Goal: Task Accomplishment & Management: Use online tool/utility

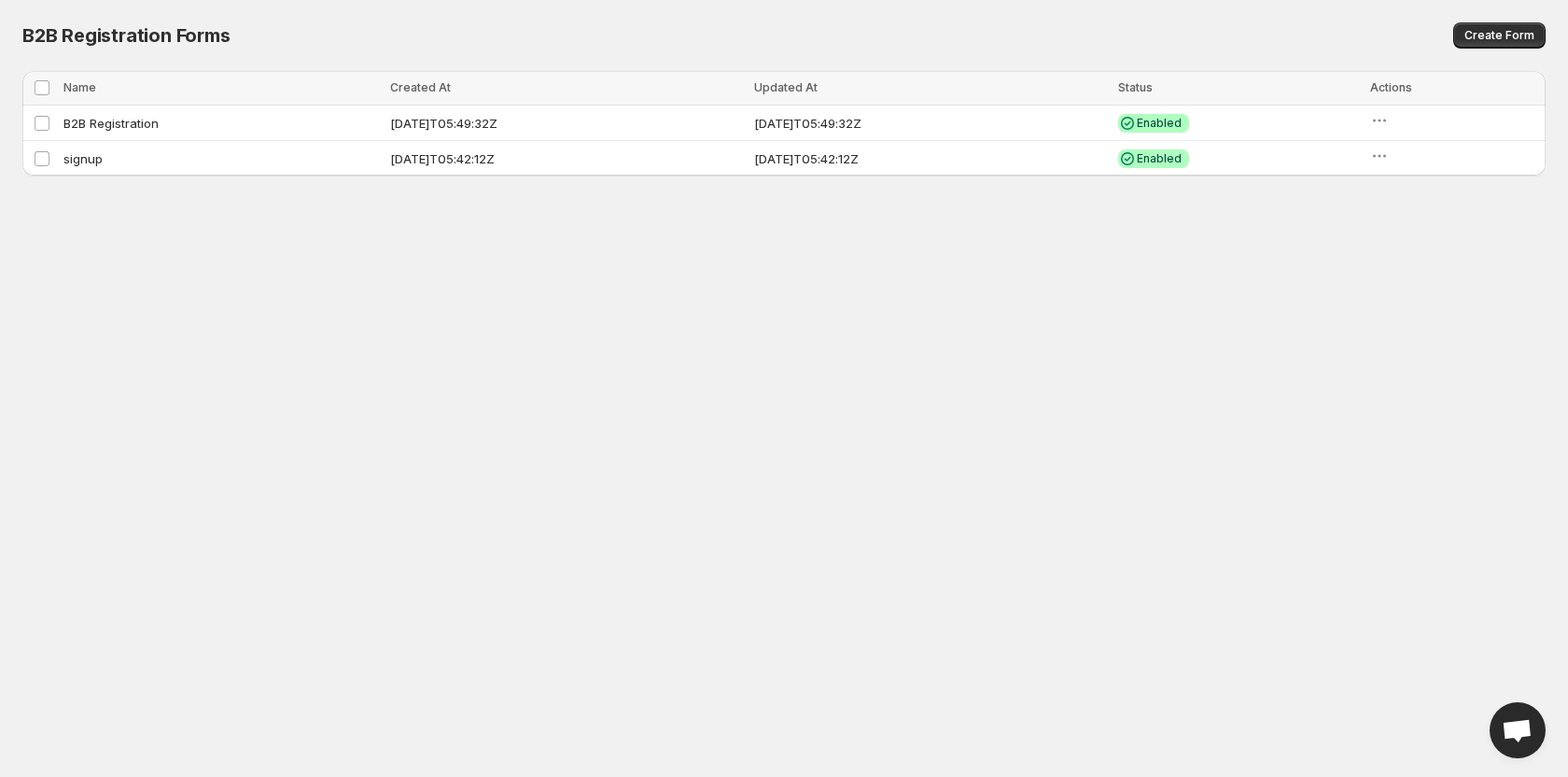
click at [962, 451] on body "Home Discounts B2B Registration Forms Net Terms Account Receivables Manual orde…" at bounding box center [784, 388] width 1568 height 777
click at [1389, 122] on icon "button" at bounding box center [1379, 120] width 19 height 19
click at [1212, 251] on body "Home Discounts B2B Registration Forms Net Terms Account Receivables Manual orde…" at bounding box center [784, 388] width 1568 height 777
click at [1393, 158] on button "button" at bounding box center [1380, 156] width 26 height 26
click at [1424, 196] on div "Add to storefront" at bounding box center [1464, 196] width 124 height 19
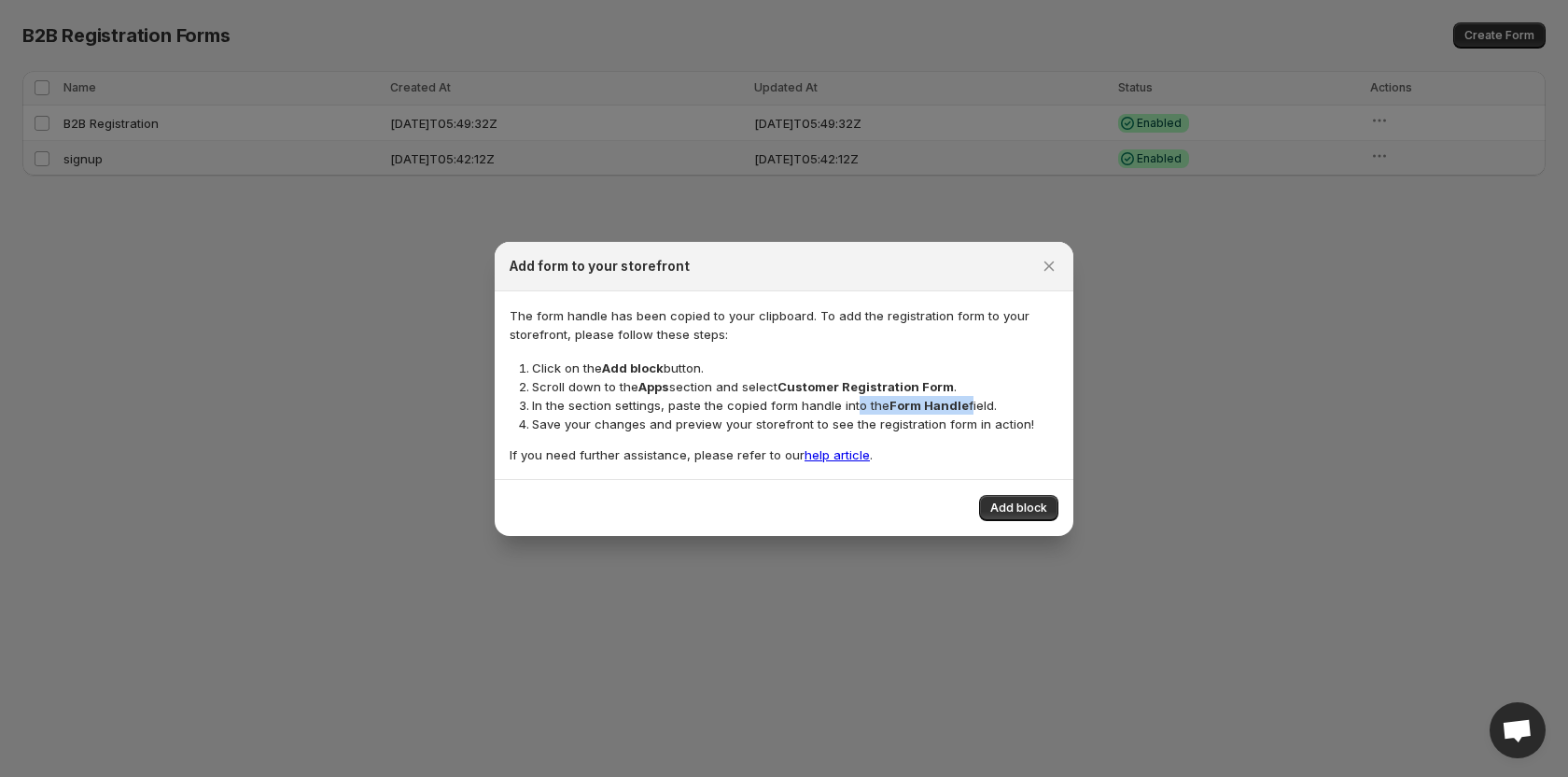
click at [855, 403] on li "In the section settings, paste the copied form handle into the Form Handle fiel…" at bounding box center [795, 405] width 527 height 19
drag, startPoint x: 611, startPoint y: 406, endPoint x: 916, endPoint y: 407, distance: 305.0
click at [916, 407] on li "In the section settings, paste the copied form handle into the Form Handle fiel…" at bounding box center [795, 405] width 527 height 19
click at [959, 438] on div "The form handle has been copied to your clipboard. To add the registration form…" at bounding box center [784, 385] width 579 height 188
click at [997, 506] on span "Add block" at bounding box center [1018, 507] width 57 height 15
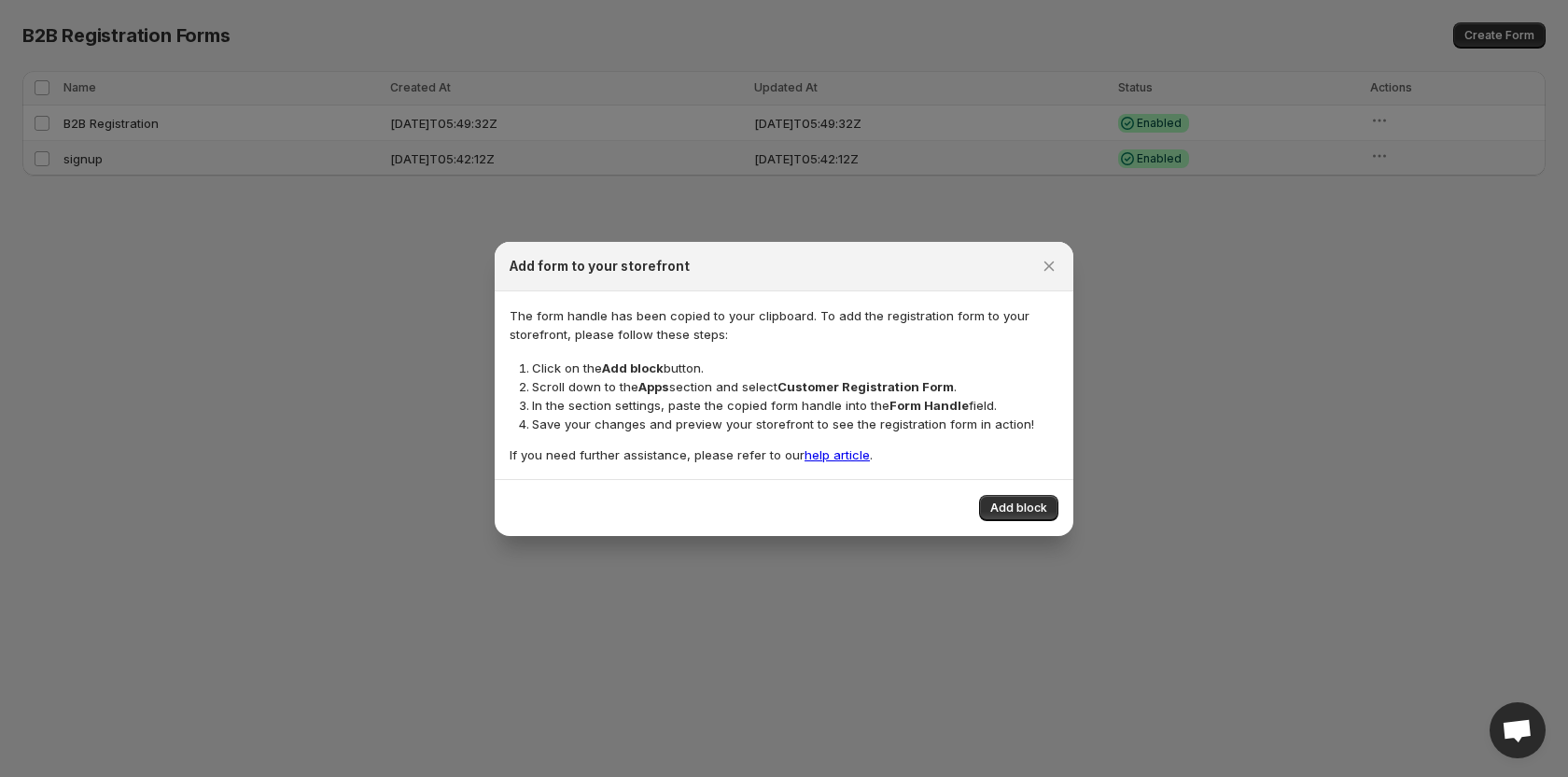
click at [833, 177] on div at bounding box center [784, 388] width 1568 height 777
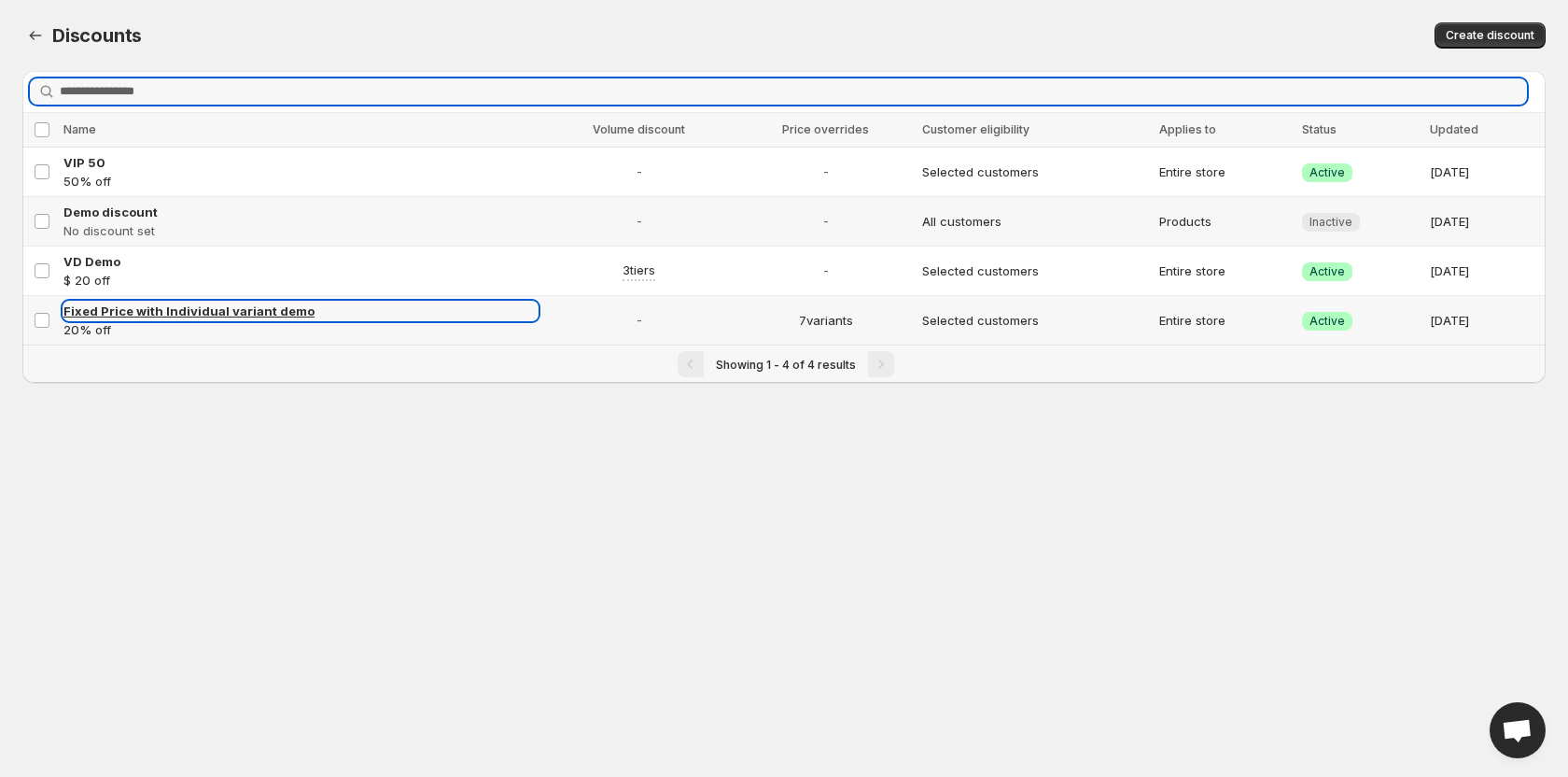
click at [188, 311] on span "Fixed Price with Individual variant demo" at bounding box center [189, 310] width 252 height 15
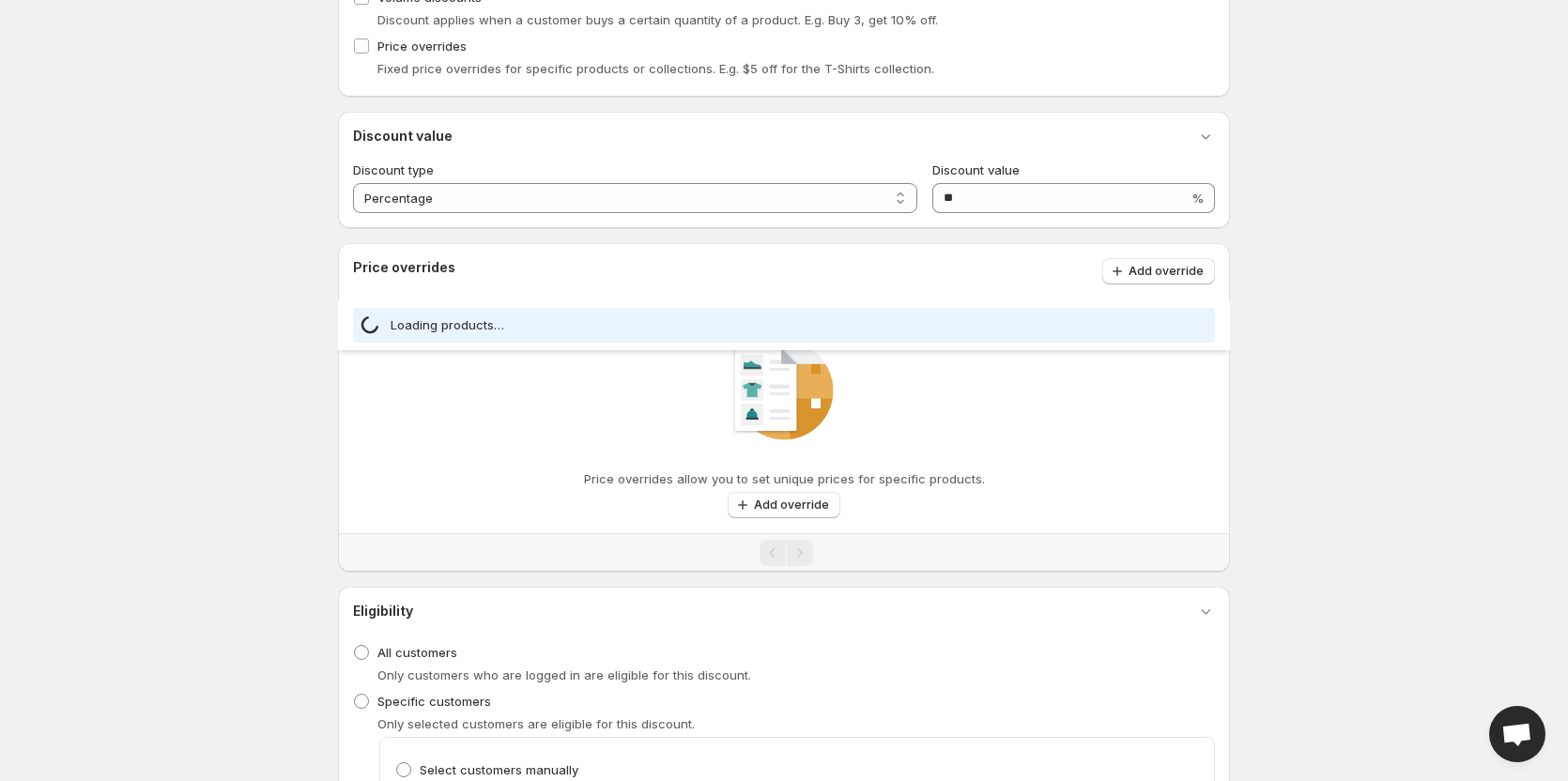
select select "*****"
select select "***"
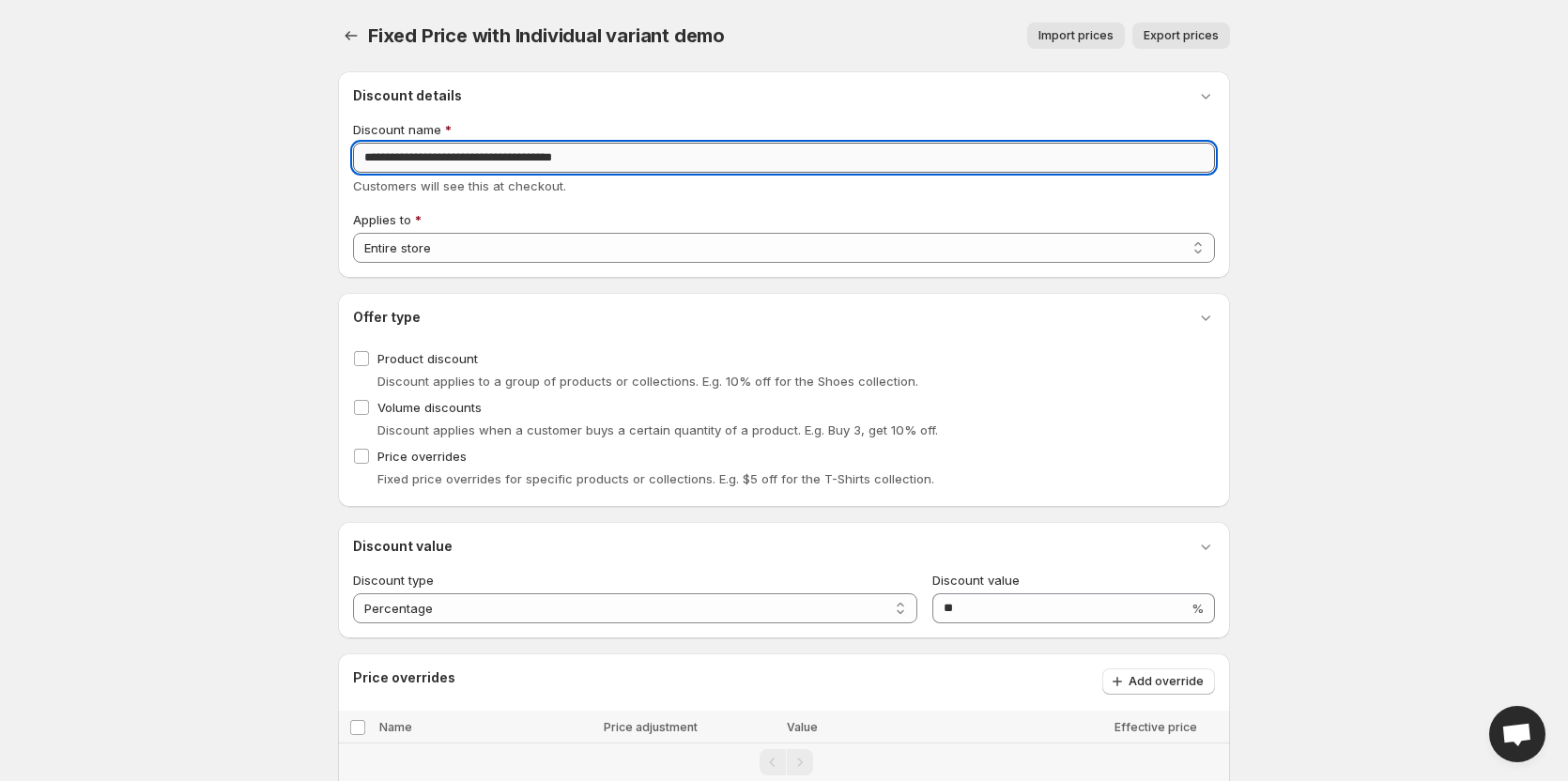
click at [397, 157] on input "**********" at bounding box center [784, 158] width 862 height 30
type input "*********"
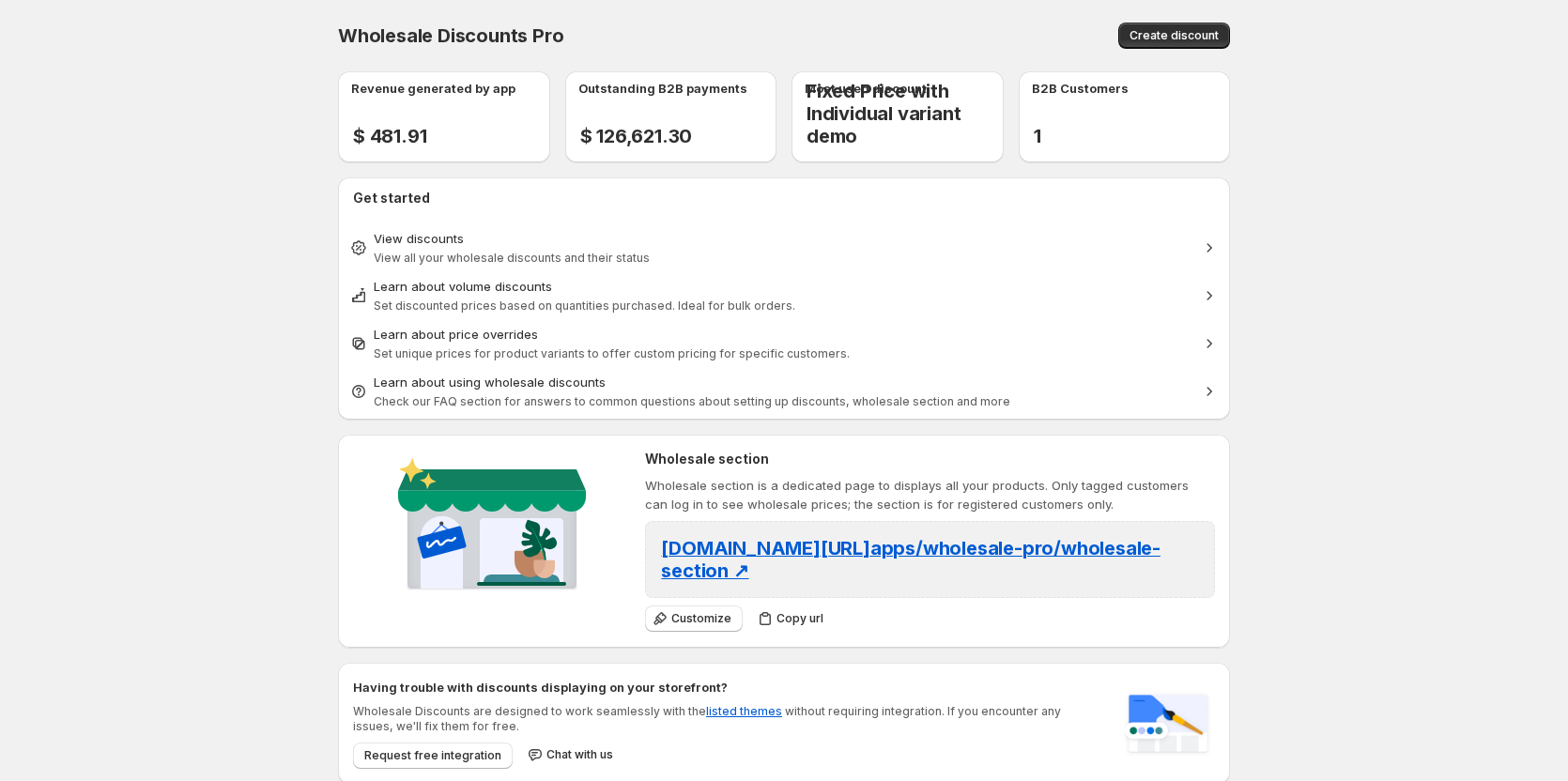
click at [195, 203] on body "Home Discounts B2B Registration Forms Net Terms Account Receivables Manual orde…" at bounding box center [784, 390] width 1568 height 781
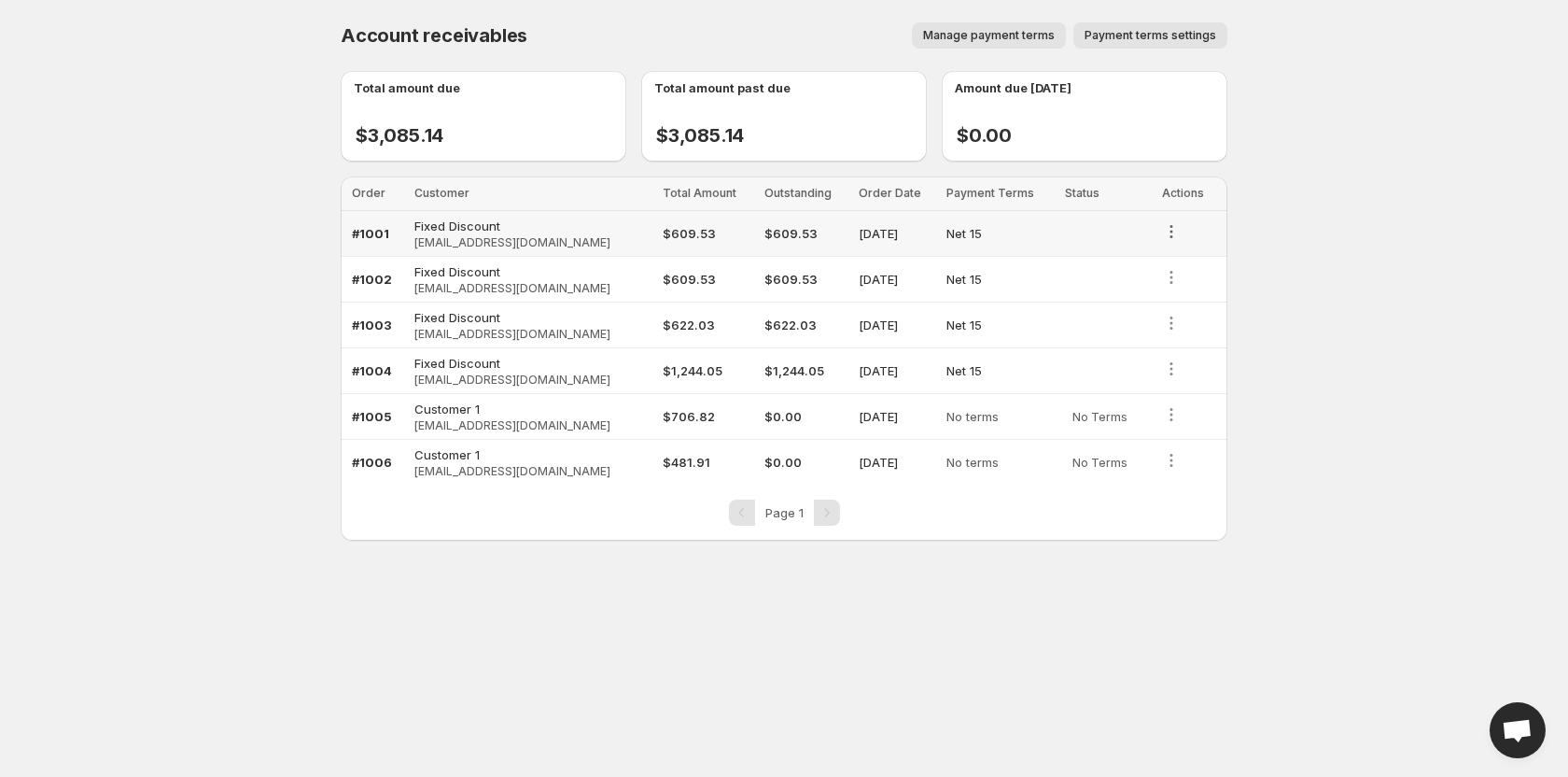
click at [1171, 232] on icon "button" at bounding box center [1171, 231] width 19 height 19
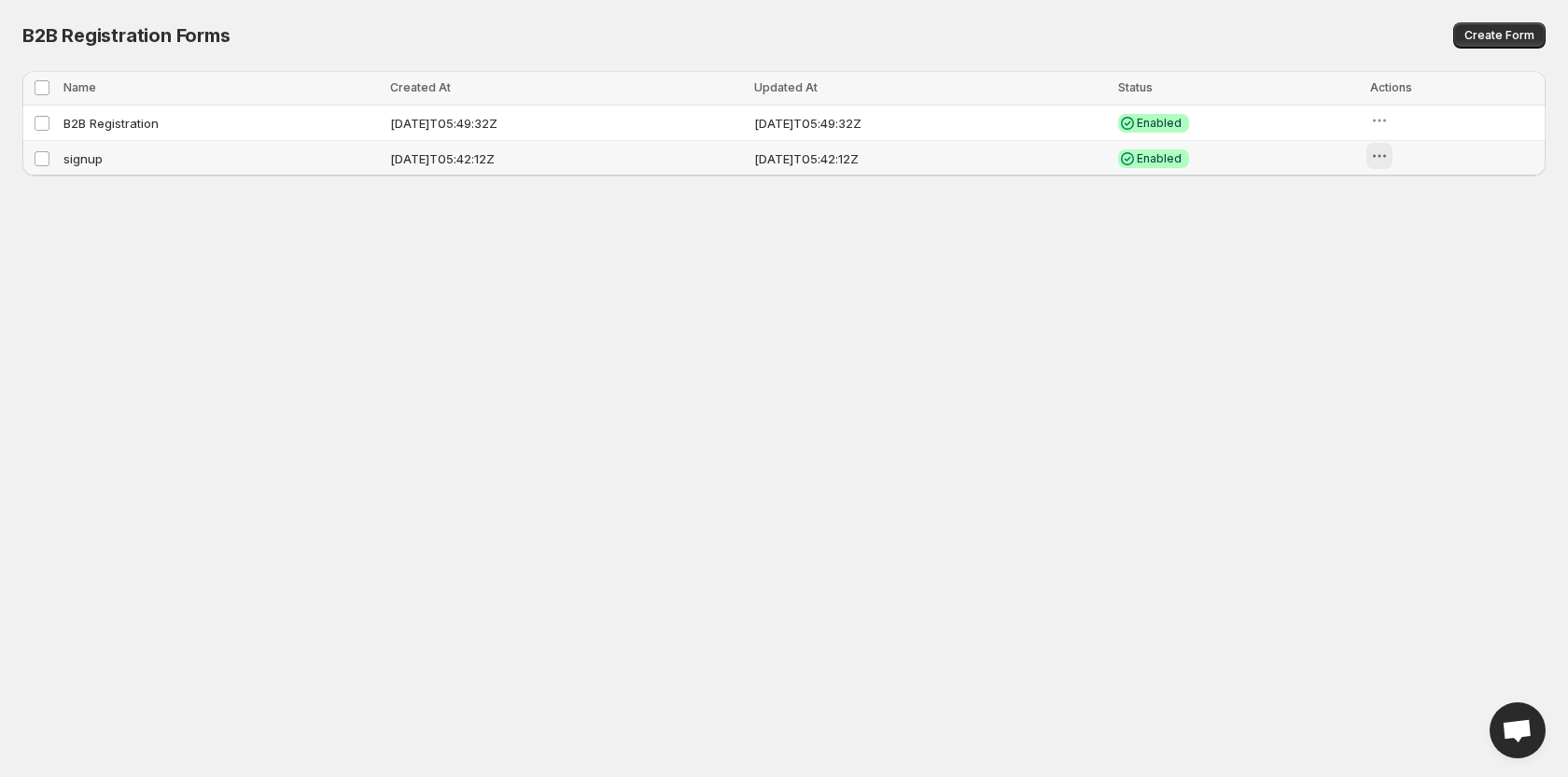
click at [1389, 156] on icon "button" at bounding box center [1379, 155] width 19 height 19
click at [1444, 191] on span "Add to storefront" at bounding box center [1477, 196] width 99 height 15
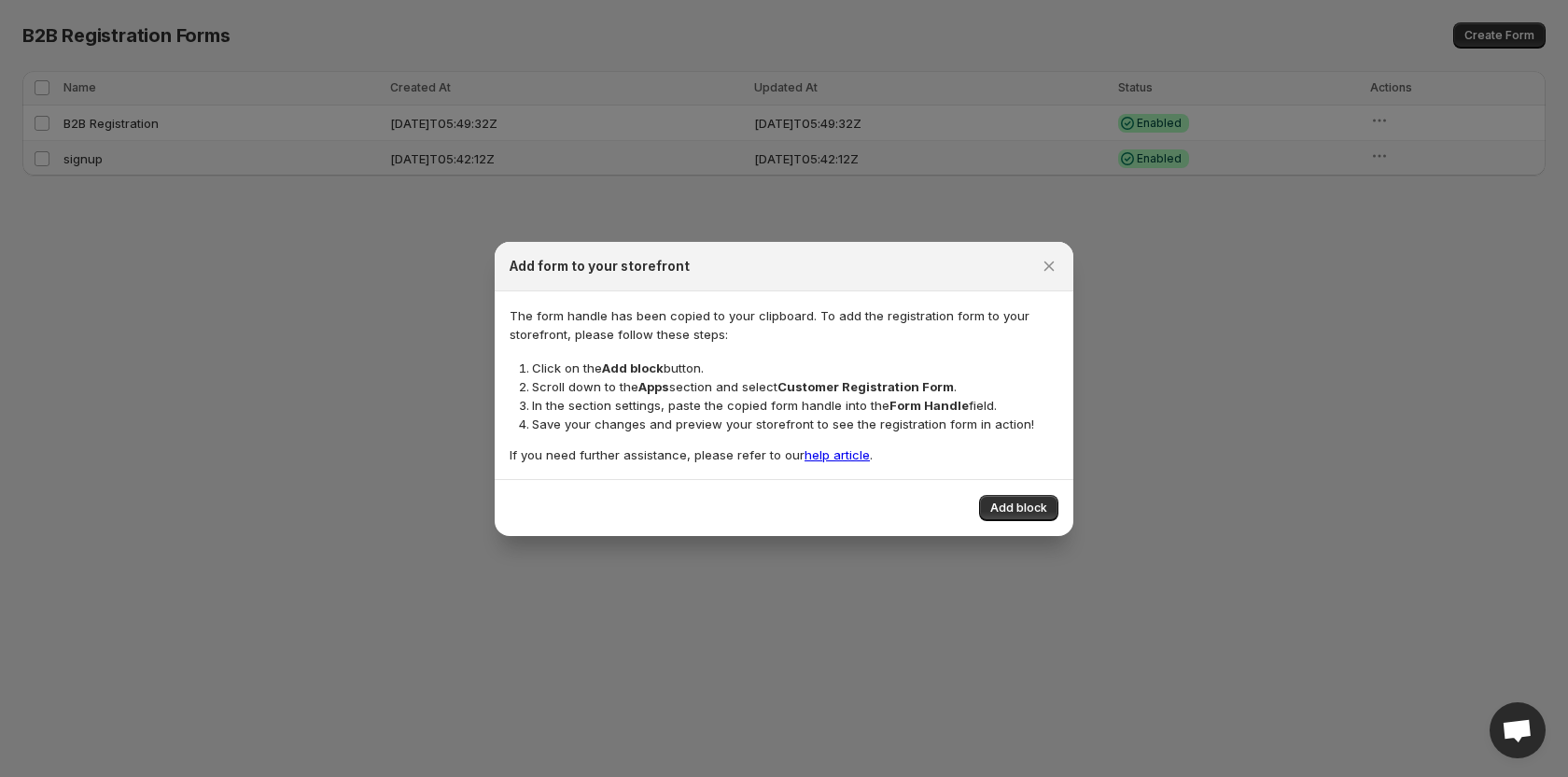
drag, startPoint x: 533, startPoint y: 406, endPoint x: 994, endPoint y: 407, distance: 461.0
click at [994, 407] on li "In the section settings, paste the copied form handle into the Form Handle fiel…" at bounding box center [795, 405] width 527 height 19
click at [1029, 503] on span "Add block" at bounding box center [1018, 507] width 57 height 15
click at [303, 238] on div at bounding box center [784, 388] width 1568 height 777
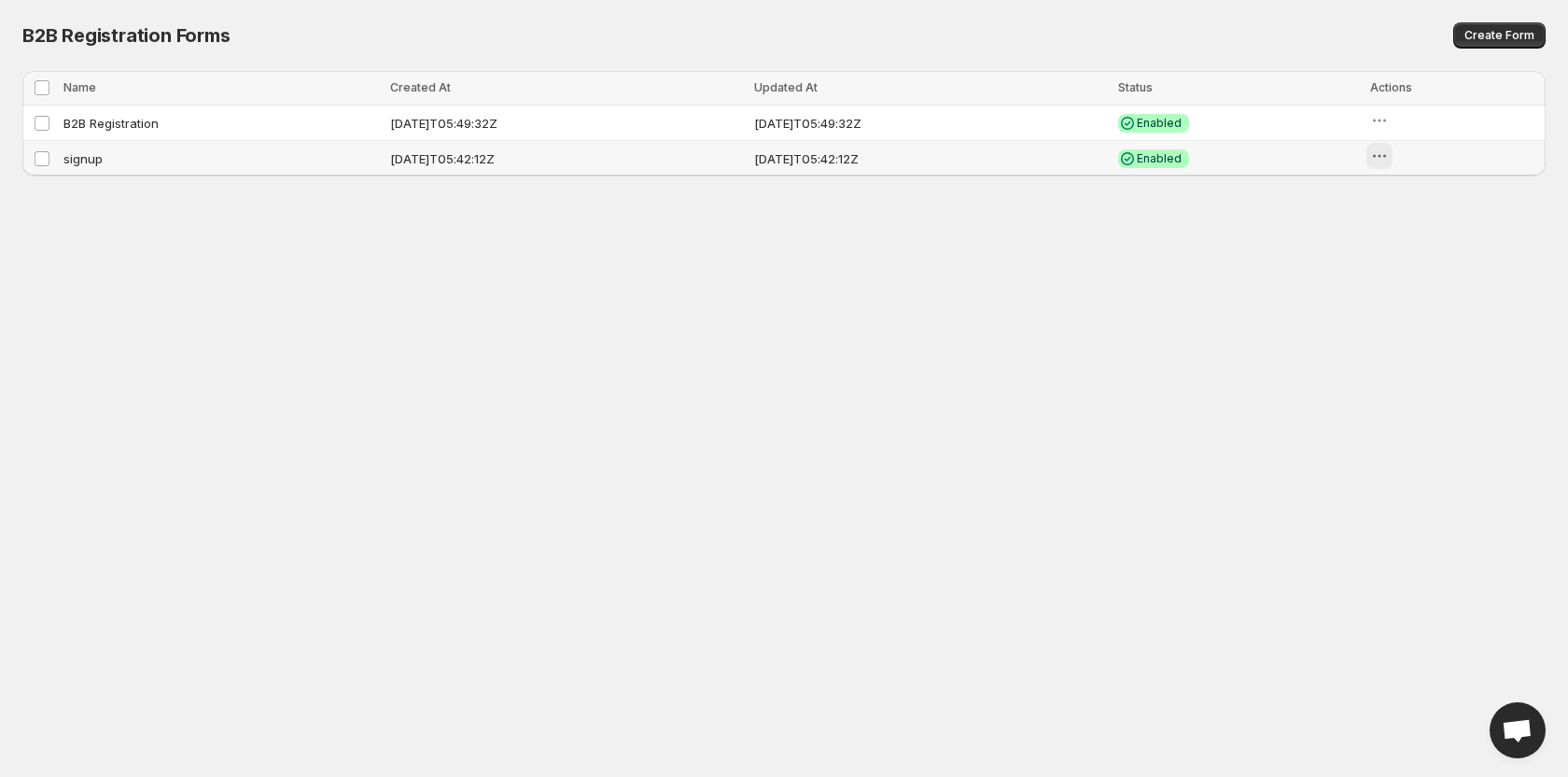
click at [1389, 154] on icon "button" at bounding box center [1379, 155] width 19 height 19
click at [1458, 195] on span "Add to storefront" at bounding box center [1477, 196] width 99 height 15
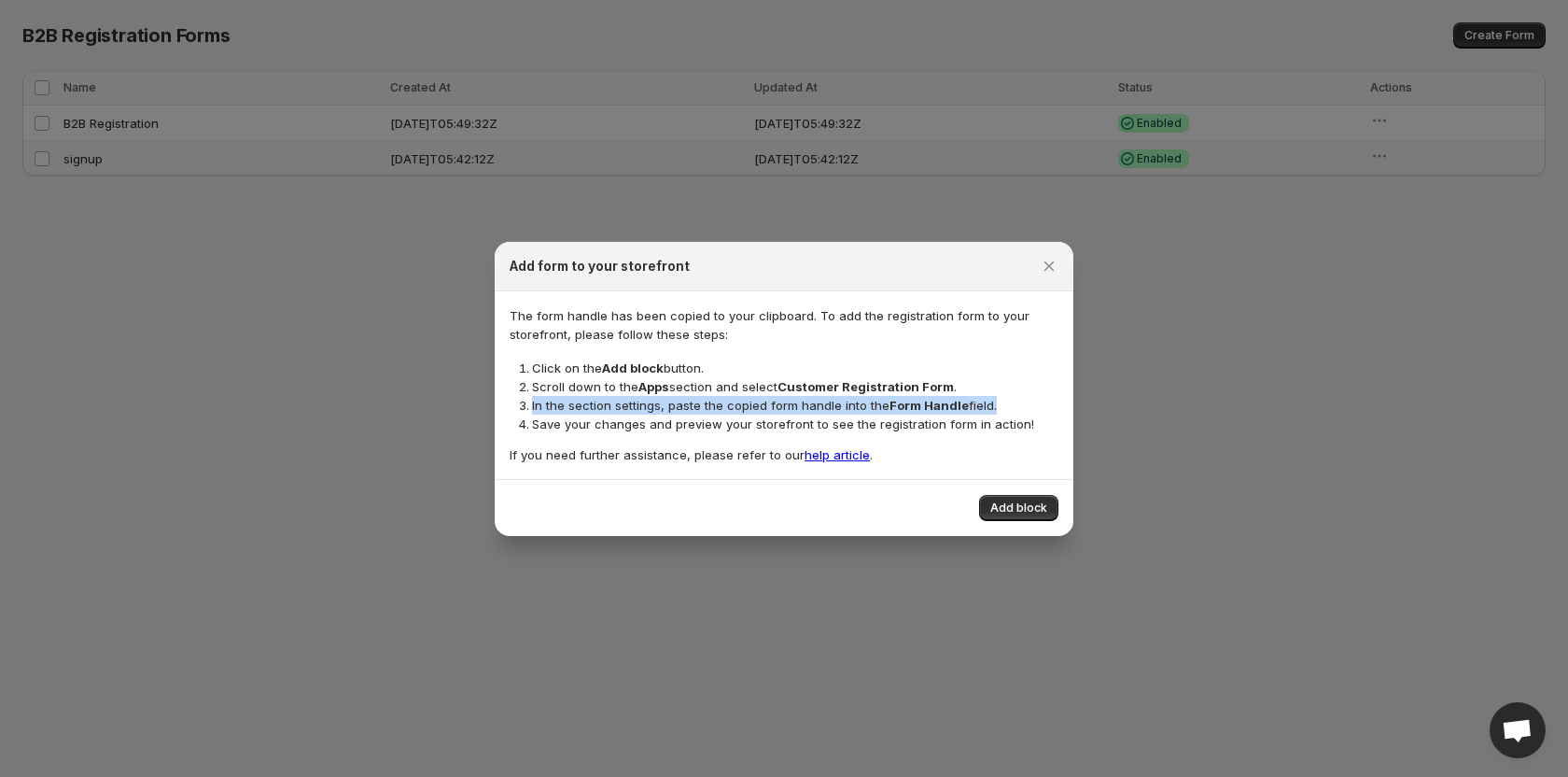
drag, startPoint x: 529, startPoint y: 405, endPoint x: 985, endPoint y: 404, distance: 456.0
click at [985, 404] on li "In the section settings, paste the copied form handle into the Form Handle fiel…" at bounding box center [795, 405] width 527 height 19
click at [1027, 502] on span "Add block" at bounding box center [1018, 507] width 57 height 15
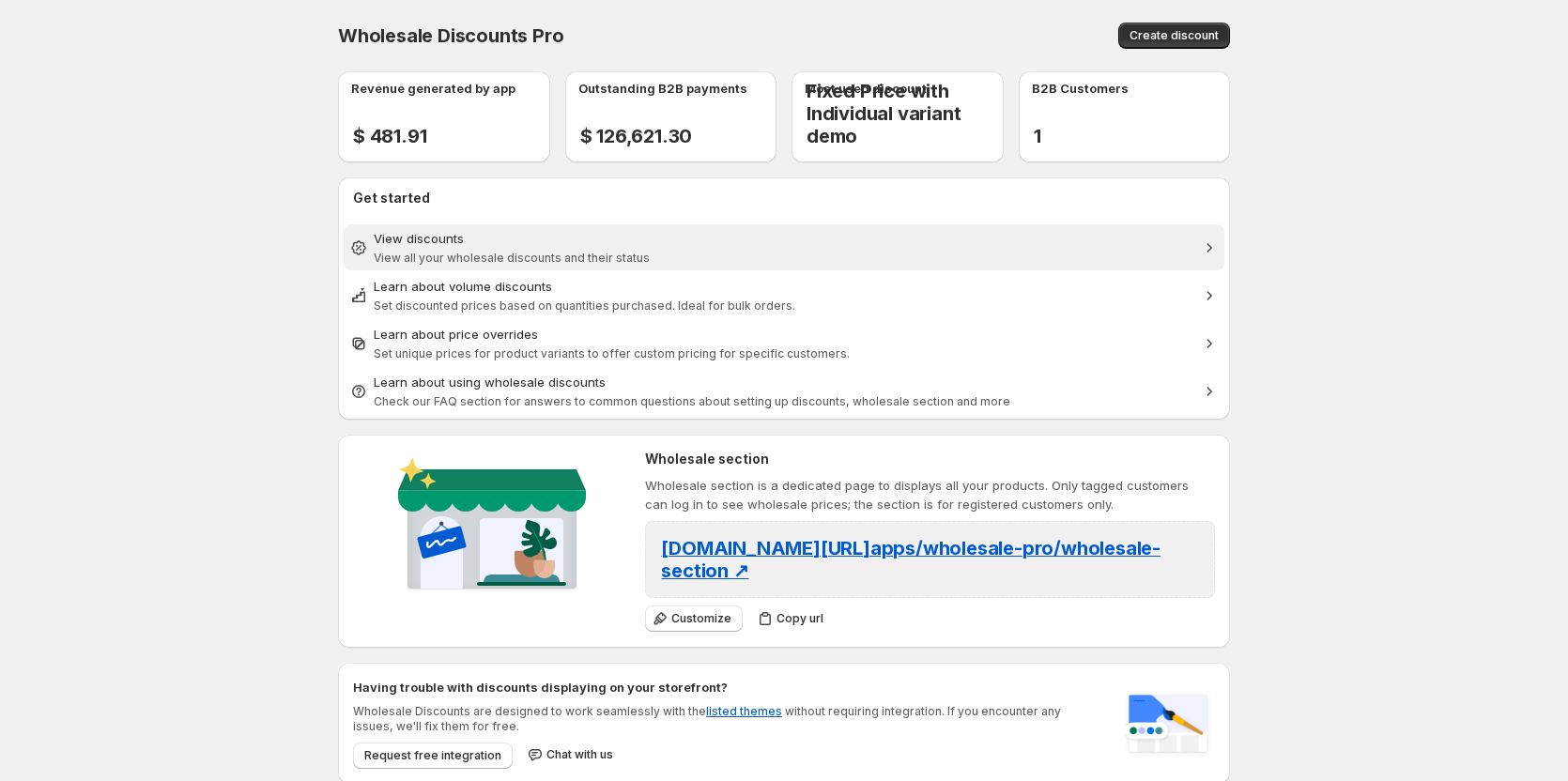
click at [464, 248] on span "View discounts View all your wholesale discounts and their status" at bounding box center [784, 248] width 821 height 38
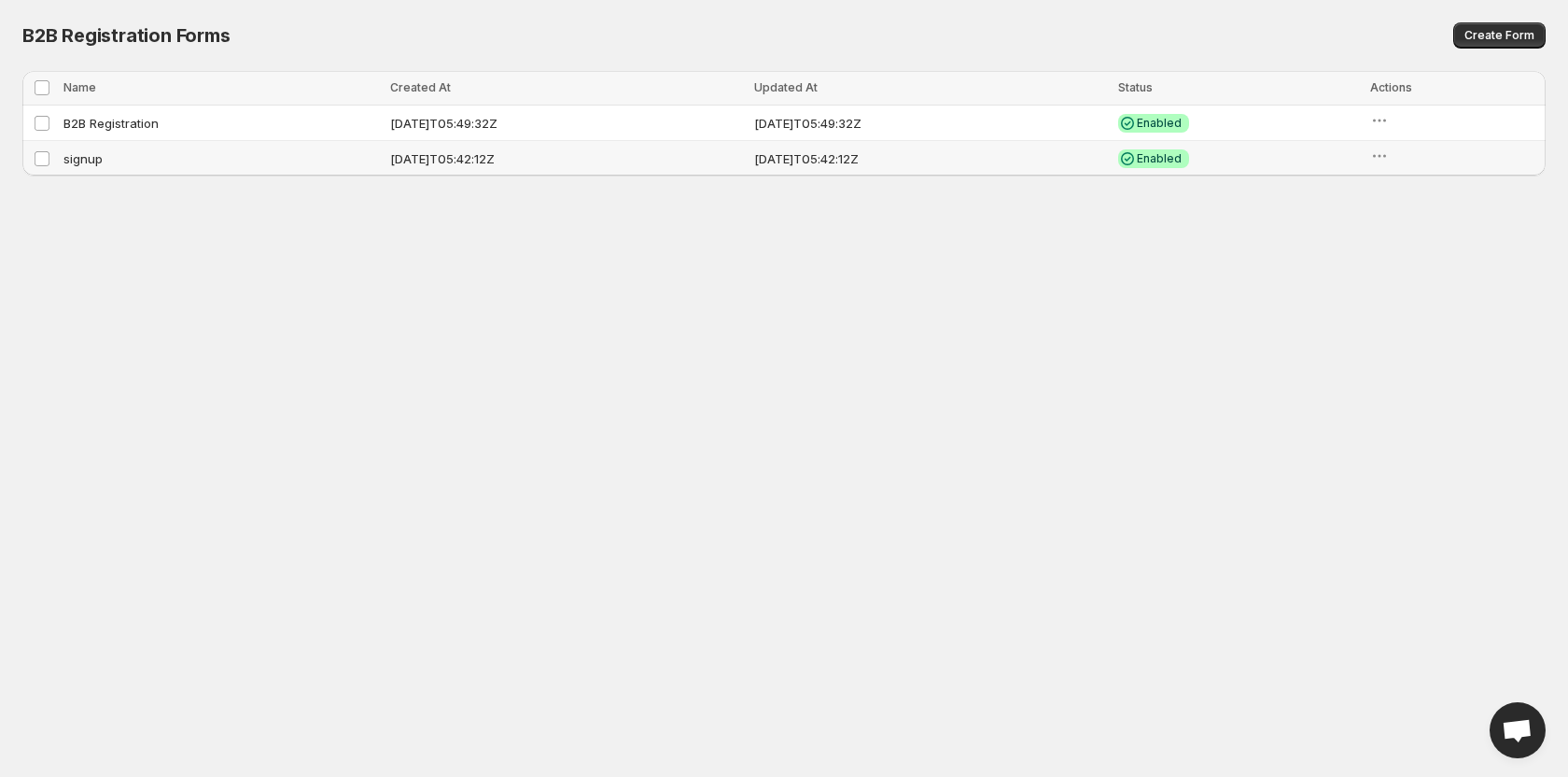
click at [86, 160] on td "signup" at bounding box center [221, 159] width 327 height 36
click at [85, 156] on td "signup" at bounding box center [221, 159] width 327 height 36
click at [1389, 155] on icon "button" at bounding box center [1379, 155] width 19 height 19
click at [1397, 223] on button "Edit" at bounding box center [1465, 227] width 135 height 30
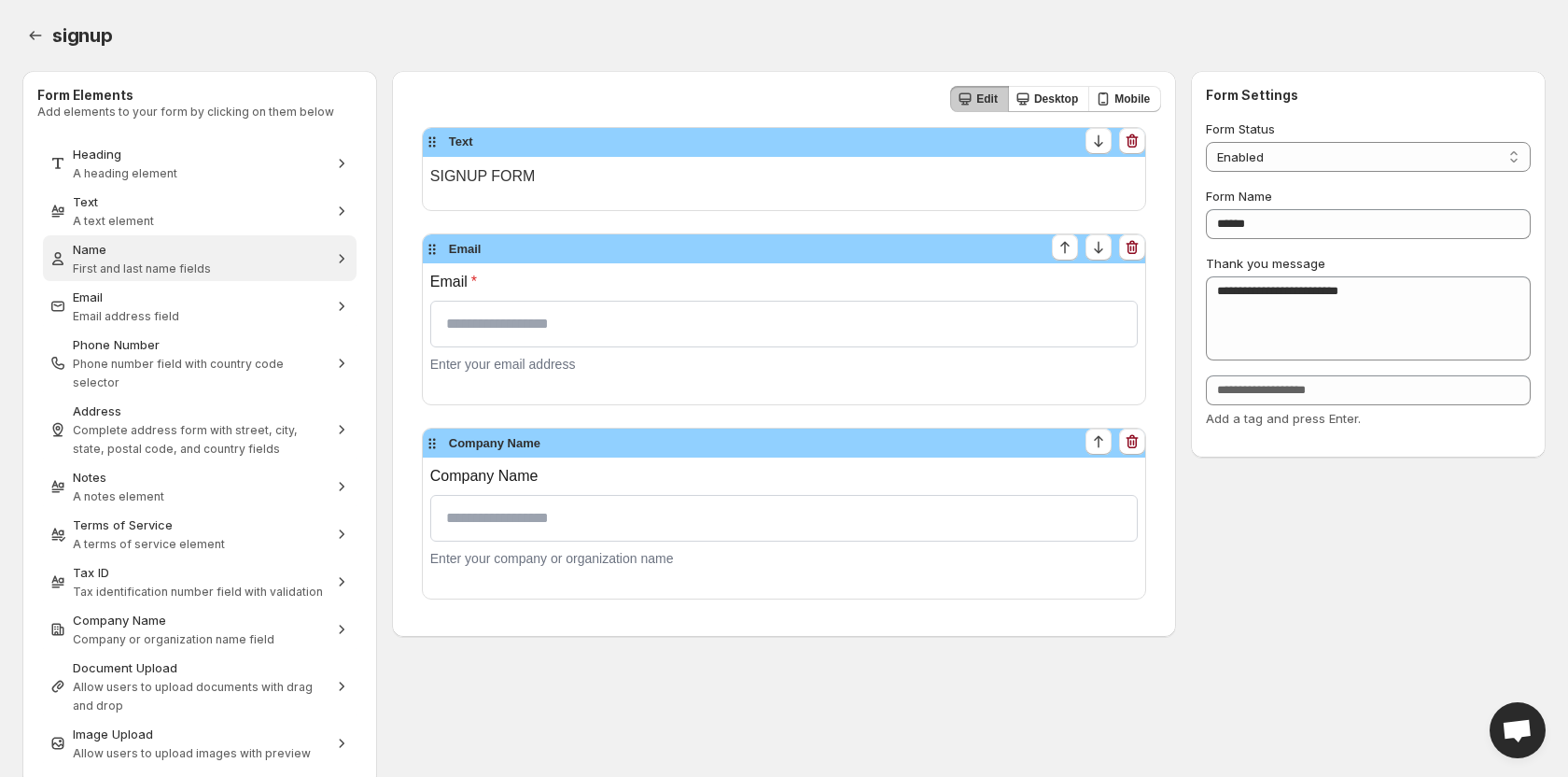
click at [282, 267] on span "Name First and last name fields" at bounding box center [199, 259] width 254 height 38
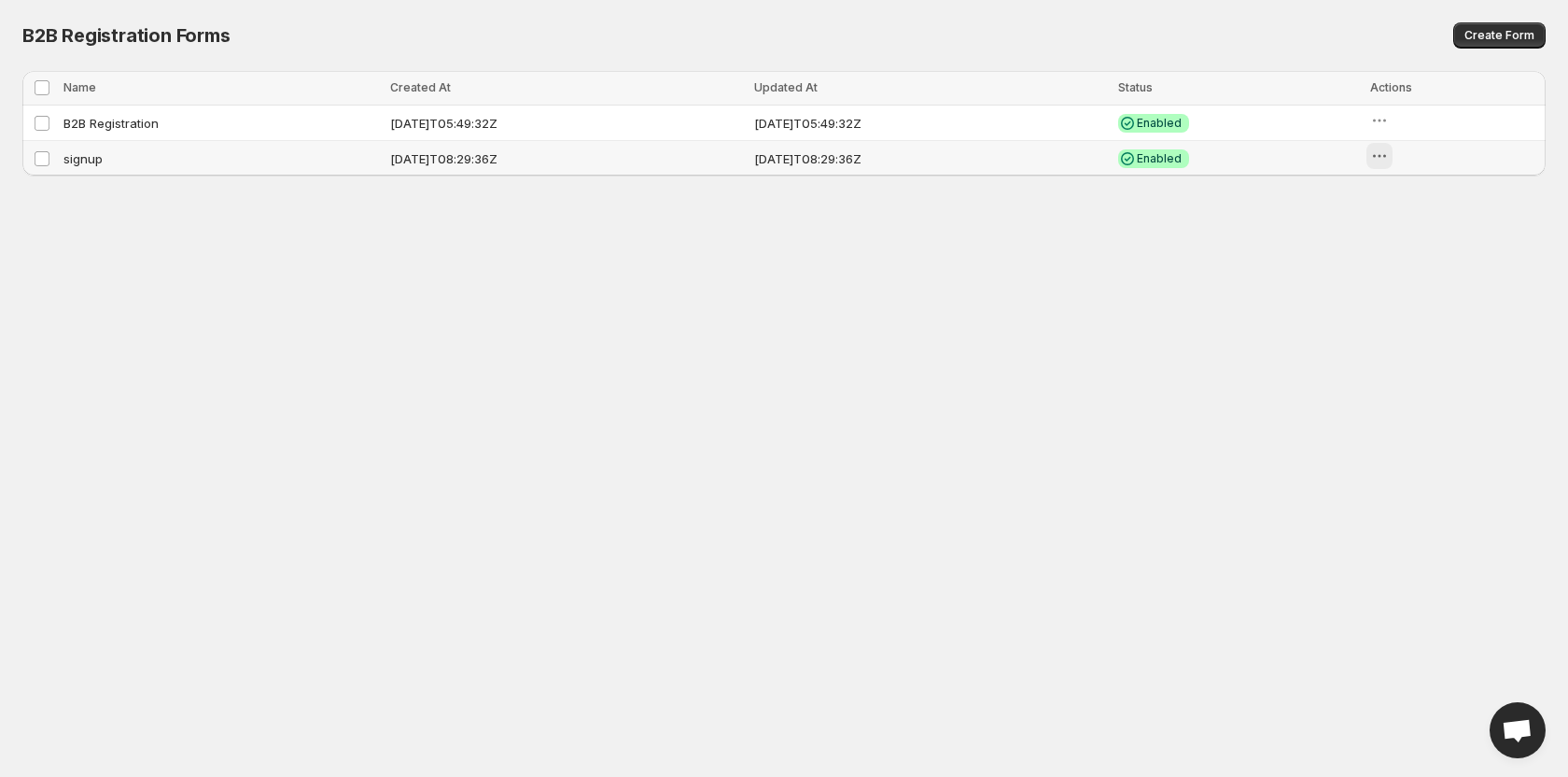
click at [1389, 158] on icon "button" at bounding box center [1379, 155] width 19 height 19
click at [1457, 194] on span "Add to storefront" at bounding box center [1477, 196] width 99 height 15
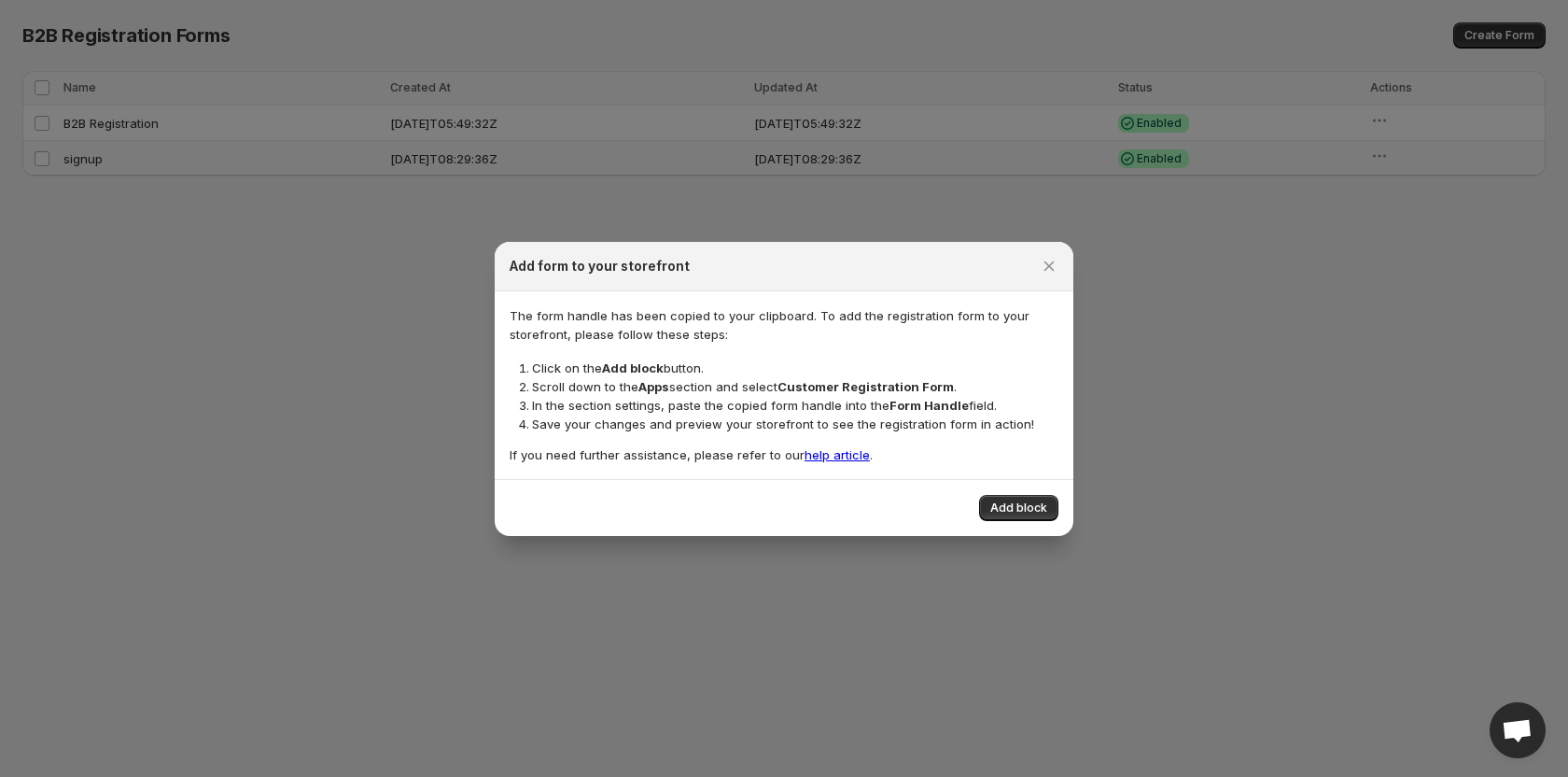
drag, startPoint x: 992, startPoint y: 403, endPoint x: 589, endPoint y: 416, distance: 403.2
click at [588, 418] on ol "Click on the Add block button. Scroll down to the Apps section and select Custo…" at bounding box center [784, 396] width 549 height 75
click at [939, 415] on li "Save your changes and preview your storefront to see the registration form in a…" at bounding box center [795, 424] width 527 height 19
click at [1011, 507] on span "Add block" at bounding box center [1018, 507] width 57 height 15
